Goal: Register for event/course

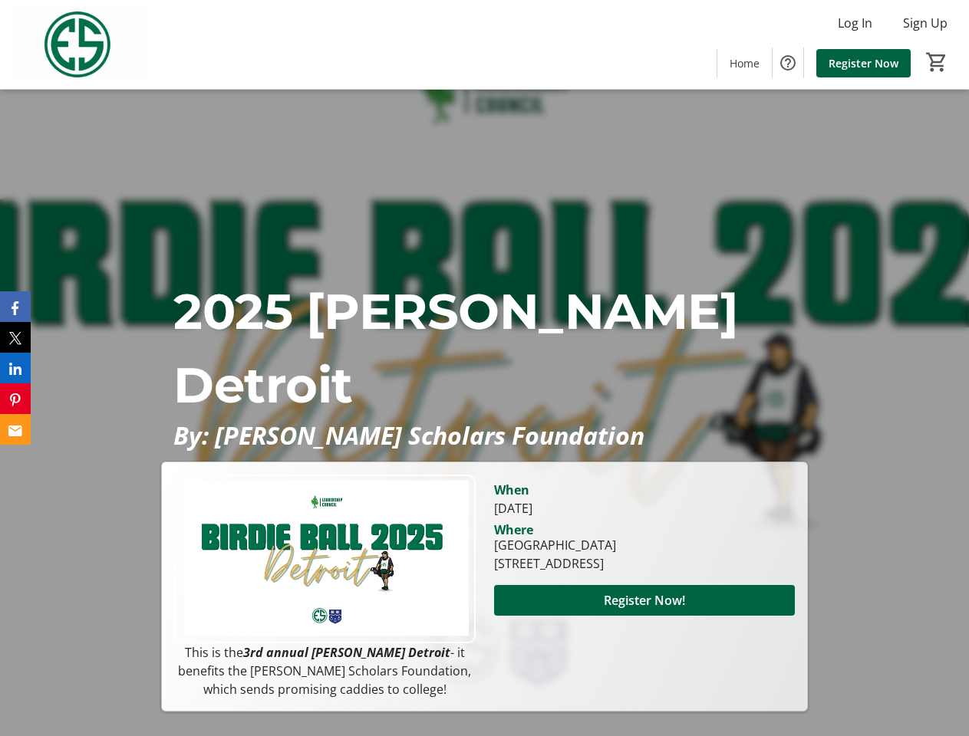
click at [484, 368] on p "2025 [PERSON_NAME] Detroit" at bounding box center [483, 348] width 621 height 147
click at [77, 44] on img at bounding box center [77, 44] width 137 height 77
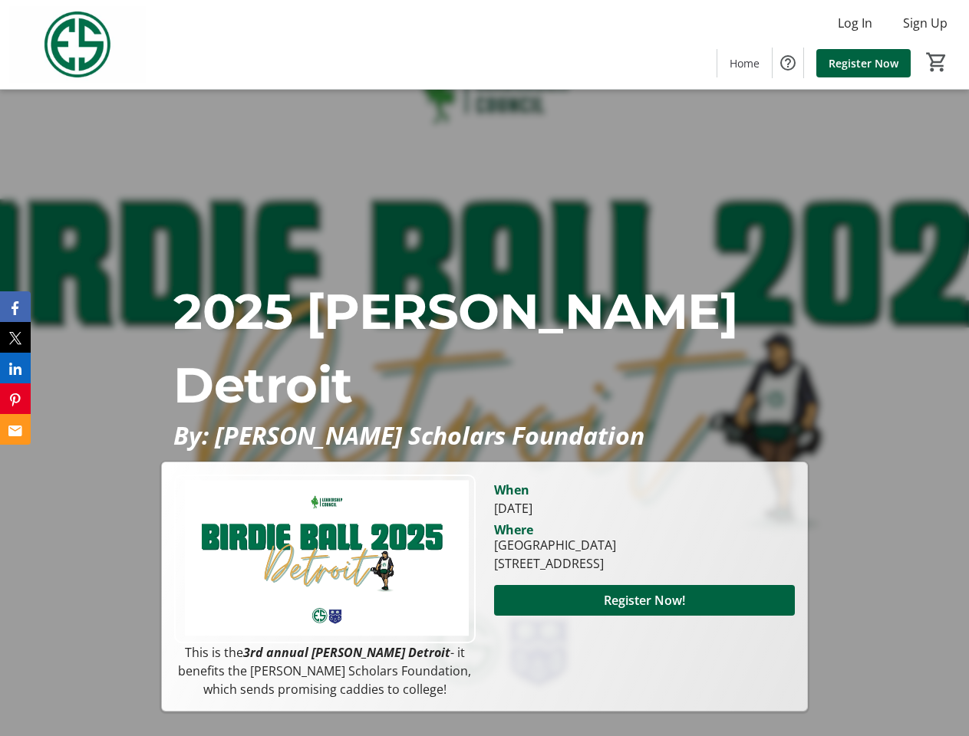
click at [15, 307] on icon "Facebook" at bounding box center [15, 308] width 7 height 14
click at [15, 337] on icon "X" at bounding box center [15, 338] width 13 height 13
click at [15, 368] on icon "LinkedIn" at bounding box center [15, 369] width 12 height 12
